Goal: Information Seeking & Learning: Learn about a topic

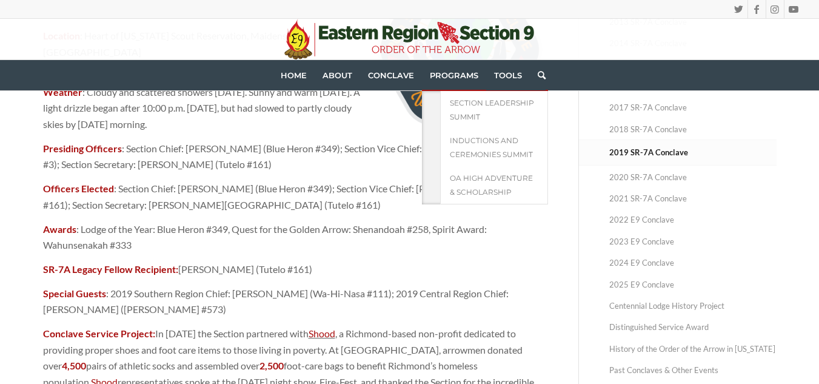
scroll to position [260, 0]
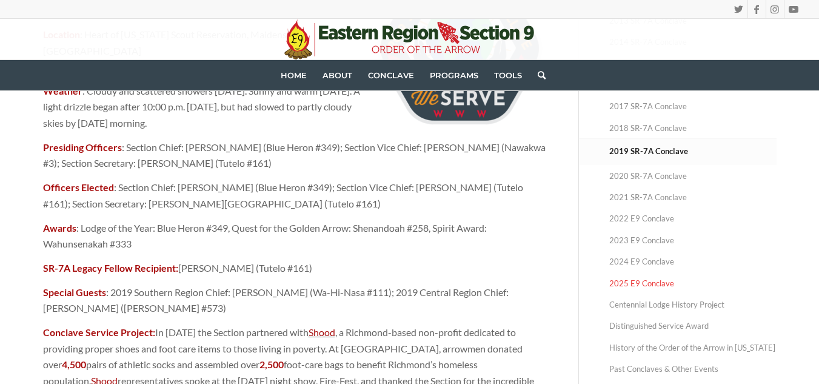
click at [634, 279] on link "2025 E9 Conclave" at bounding box center [692, 283] width 167 height 21
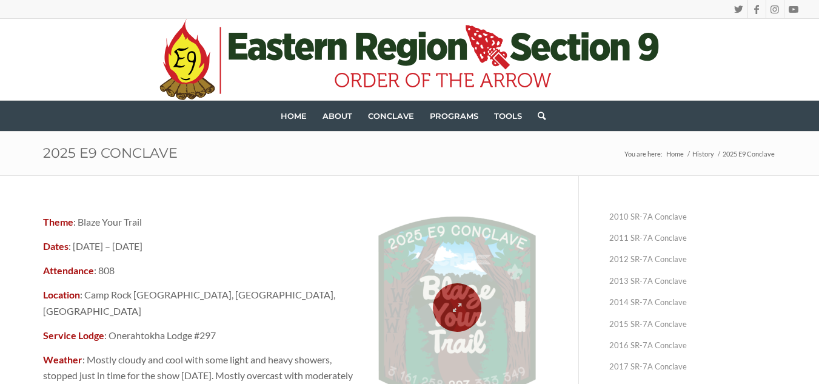
click at [456, 282] on span at bounding box center [457, 307] width 188 height 182
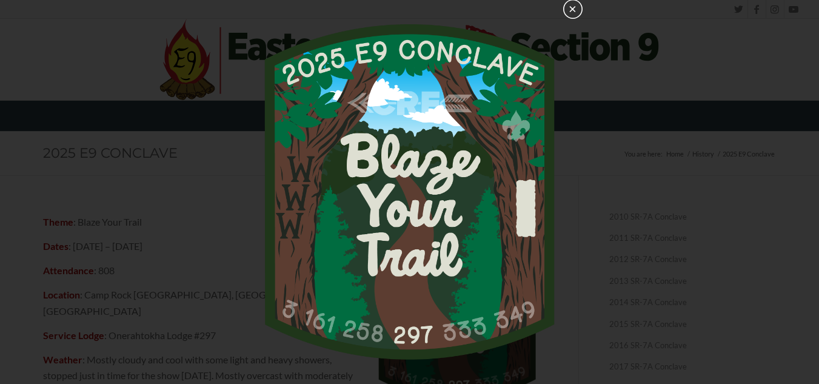
click at [574, 12] on button "×" at bounding box center [572, 8] width 19 height 19
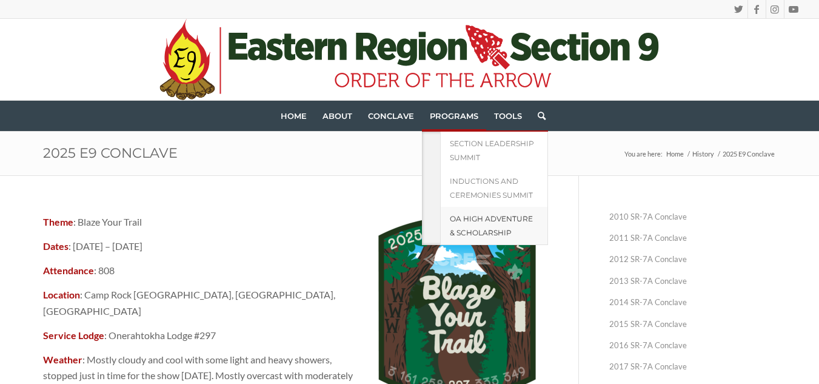
click at [471, 230] on span "OA High Adventure & Scholarship" at bounding box center [491, 225] width 83 height 23
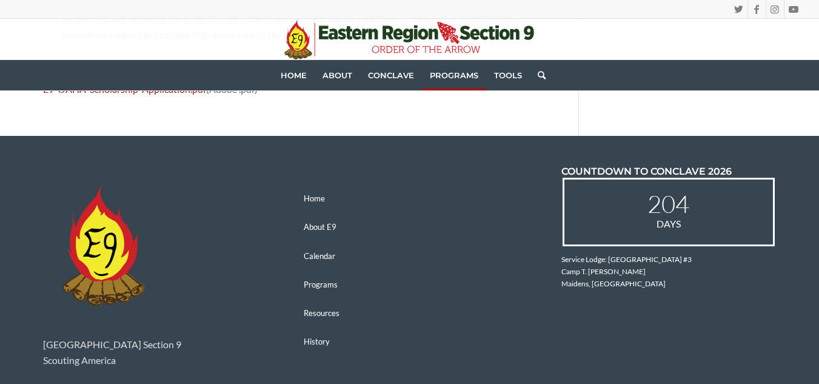
scroll to position [1808, 0]
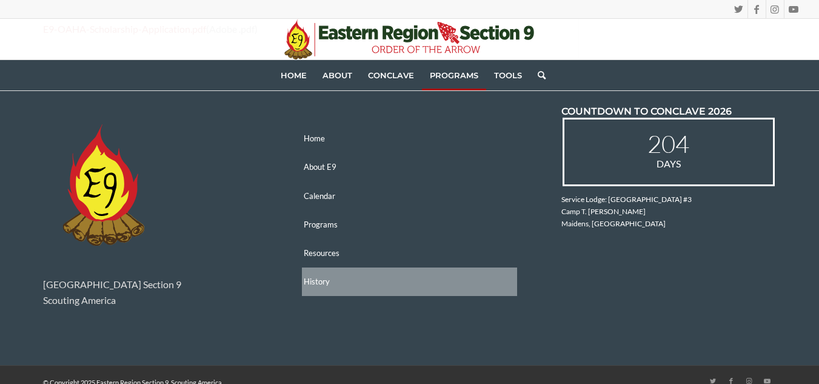
click at [308, 267] on link "History" at bounding box center [409, 281] width 215 height 28
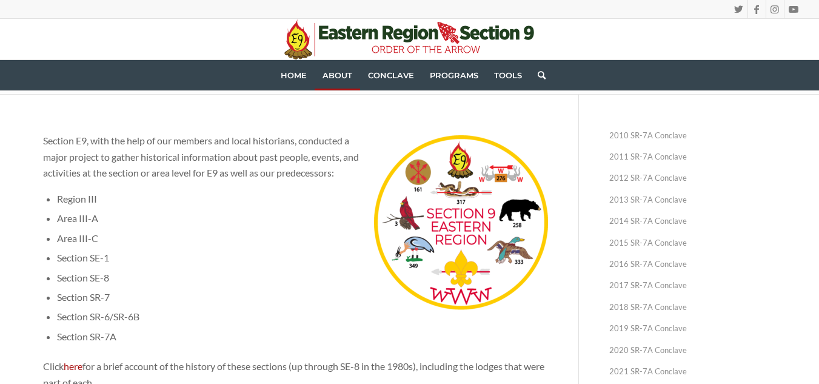
scroll to position [82, 0]
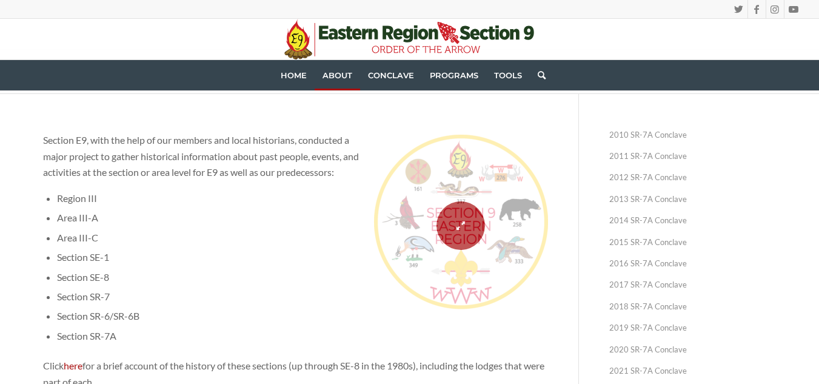
click at [467, 219] on span at bounding box center [461, 226] width 180 height 182
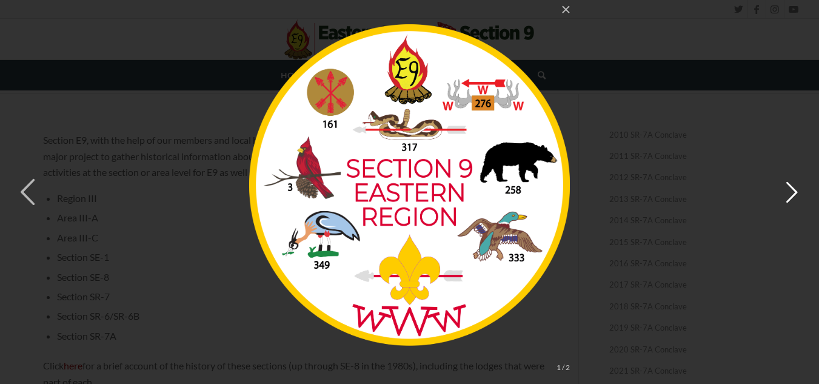
click at [783, 204] on button "button" at bounding box center [791, 192] width 55 height 67
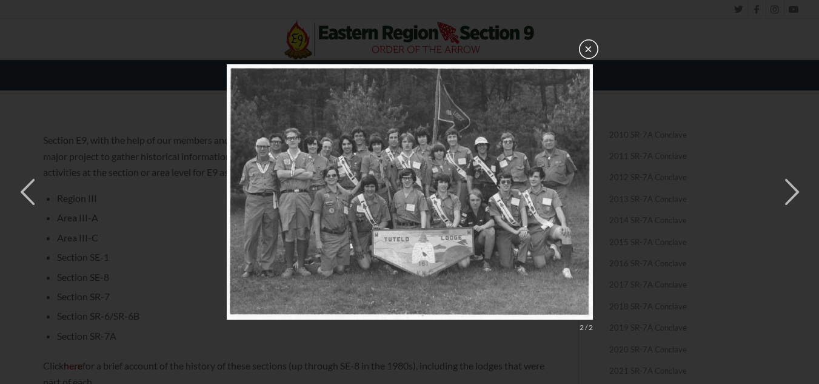
click at [587, 51] on button "×" at bounding box center [588, 48] width 19 height 19
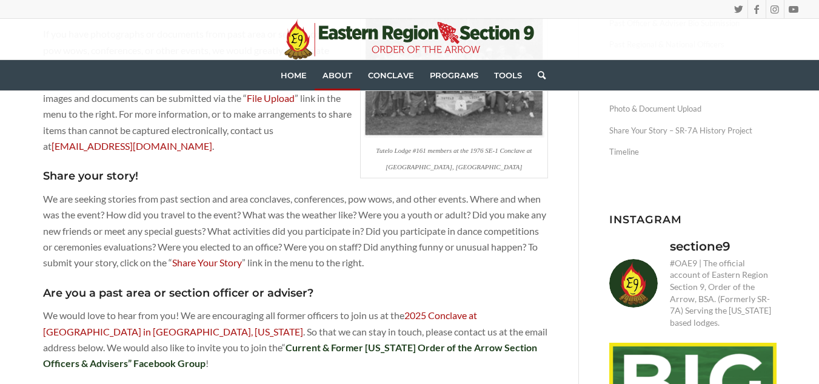
scroll to position [624, 0]
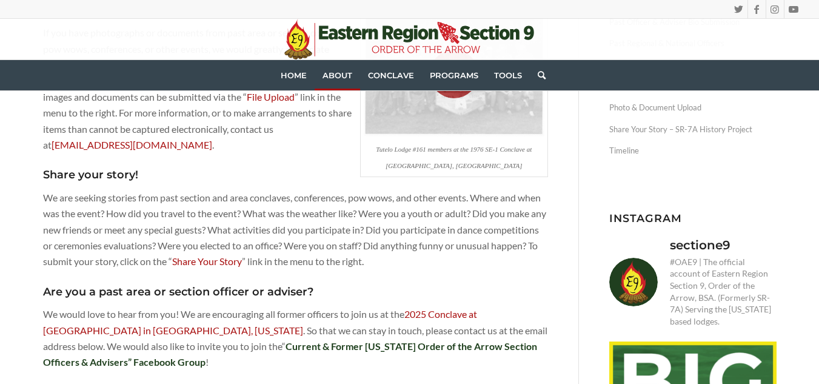
click at [456, 115] on span at bounding box center [454, 74] width 193 height 132
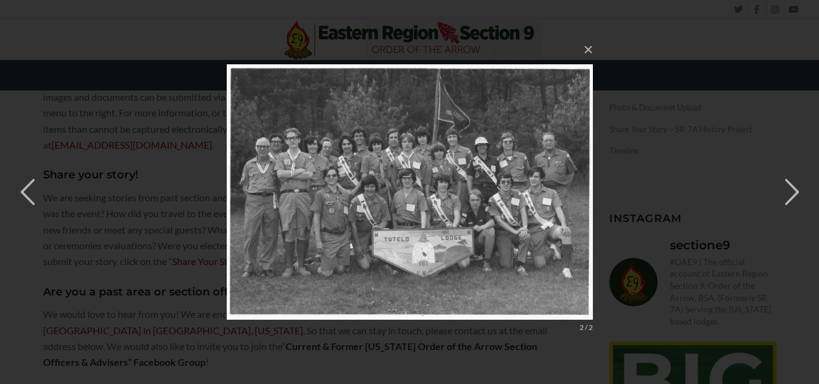
click at [465, 173] on img at bounding box center [410, 192] width 366 height 304
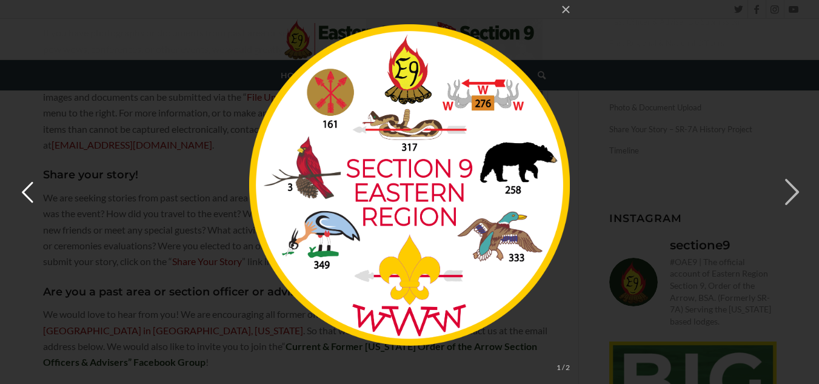
click at [41, 192] on button "button" at bounding box center [27, 192] width 55 height 67
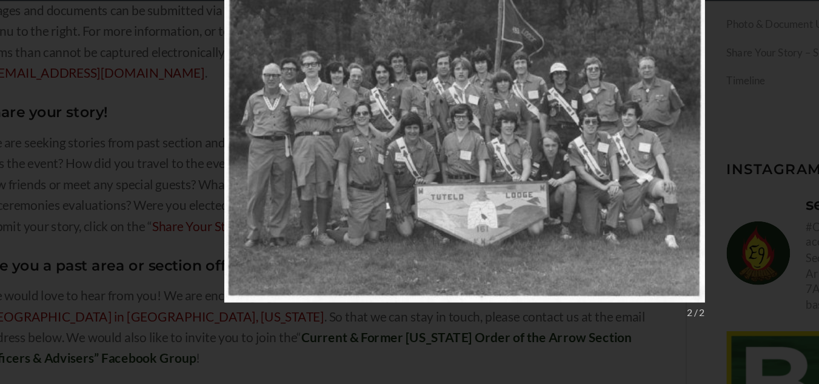
scroll to position [622, 0]
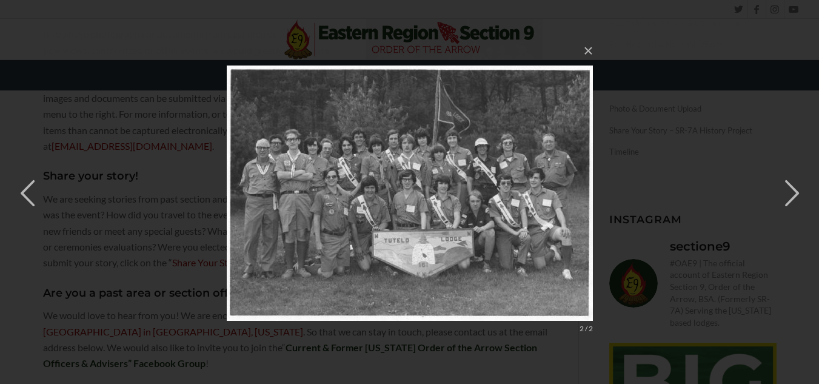
click at [582, 63] on img at bounding box center [410, 193] width 366 height 304
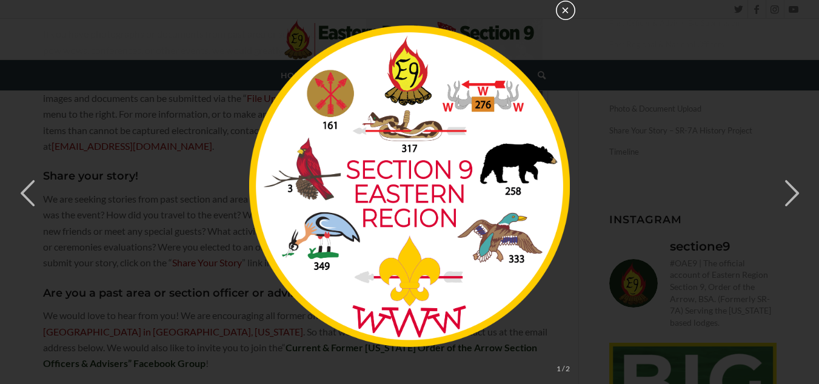
click at [569, 11] on button "×" at bounding box center [565, 10] width 19 height 19
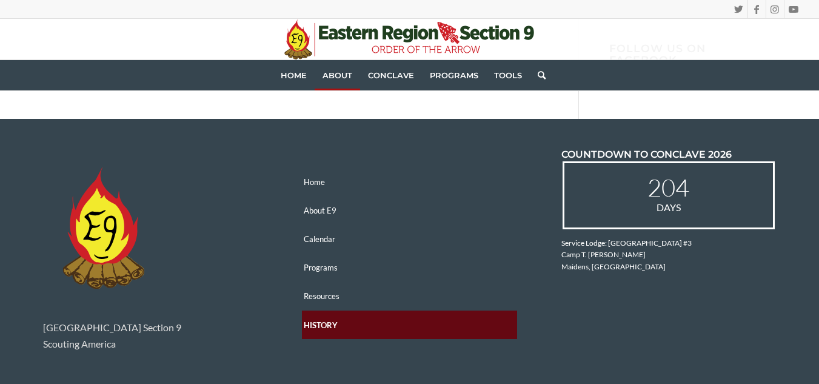
scroll to position [1199, 0]
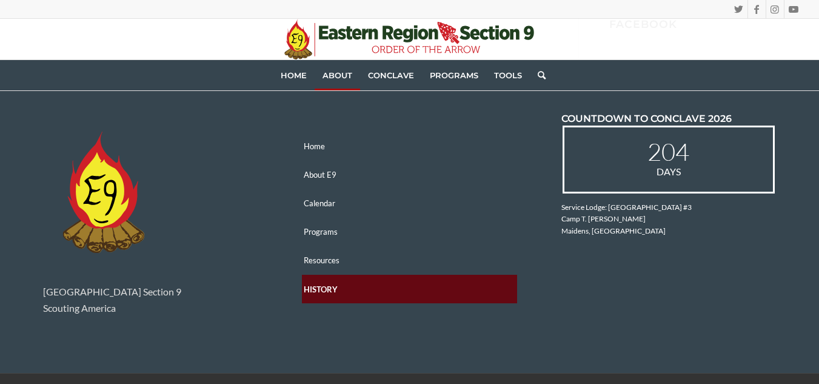
click at [641, 113] on span "COUNTDOWN TO CONCLAVE 2026" at bounding box center [646, 119] width 170 height 12
click at [393, 73] on span "Conclave" at bounding box center [391, 75] width 46 height 10
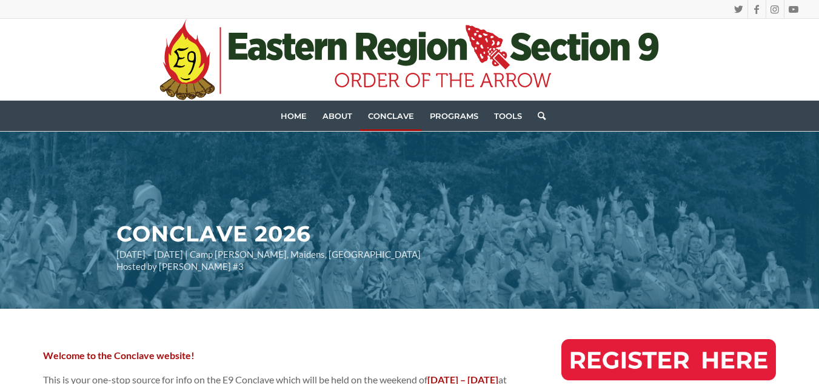
click at [374, 110] on link "Conclave" at bounding box center [391, 116] width 62 height 30
click at [390, 224] on h2 "CONCLAVE 2026" at bounding box center [290, 234] width 349 height 24
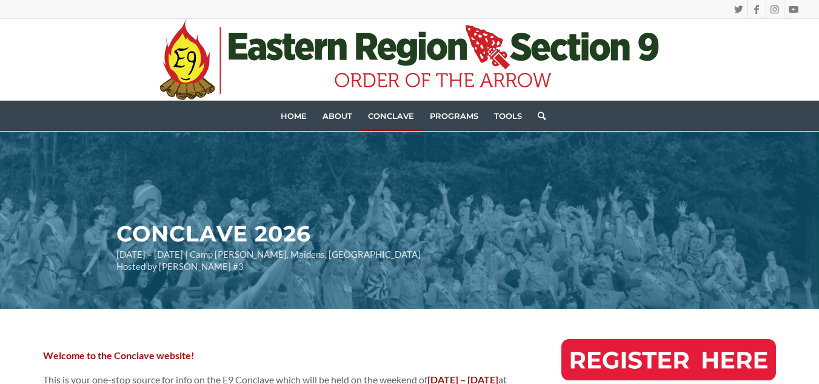
click at [390, 224] on h2 "CONCLAVE 2026" at bounding box center [290, 234] width 349 height 24
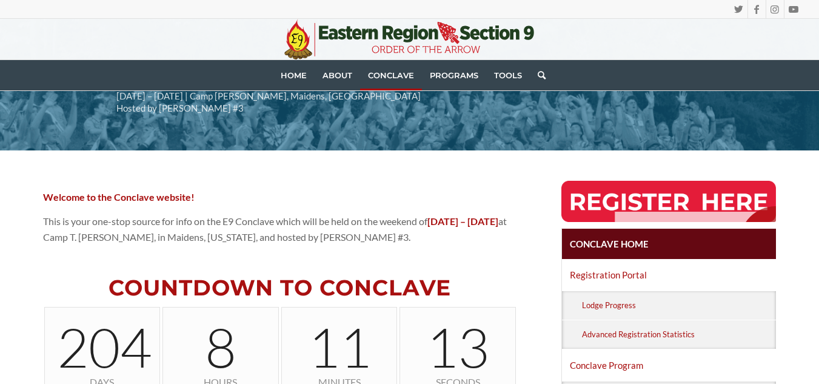
scroll to position [159, 0]
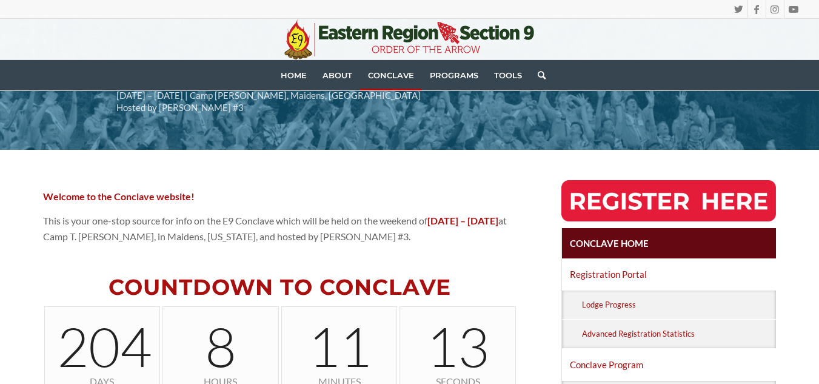
click at [585, 195] on img at bounding box center [668, 200] width 215 height 41
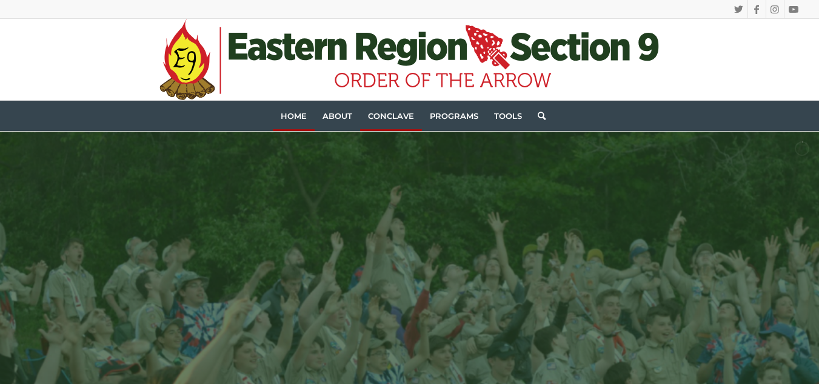
click at [390, 125] on link "Conclave" at bounding box center [391, 116] width 62 height 30
